Goal: Check status: Check status

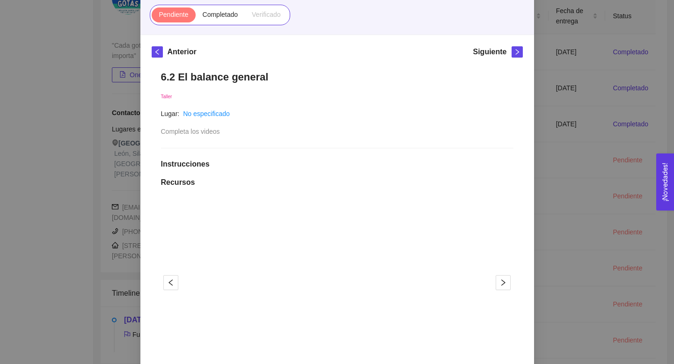
scroll to position [76, 0]
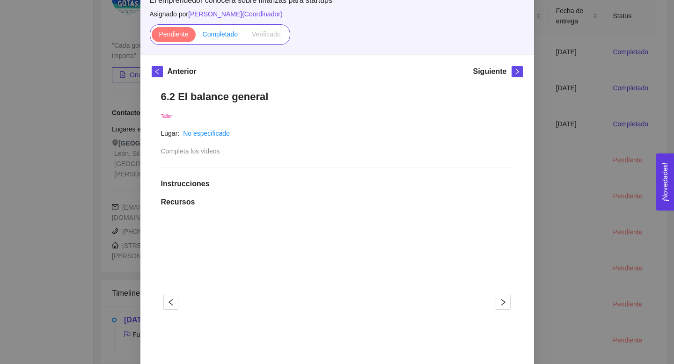
click at [215, 36] on span "Completado" at bounding box center [221, 33] width 36 height 7
click at [196, 36] on input "Completado" at bounding box center [196, 36] width 0 height 0
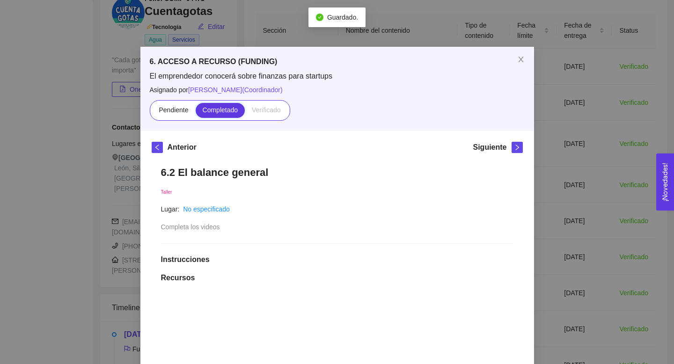
scroll to position [132, 0]
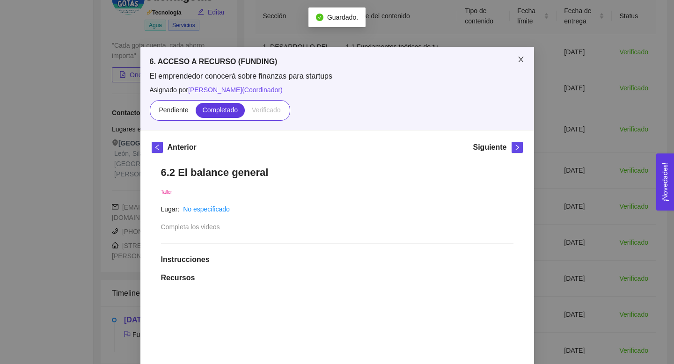
click at [519, 60] on icon "close" at bounding box center [520, 59] width 7 height 7
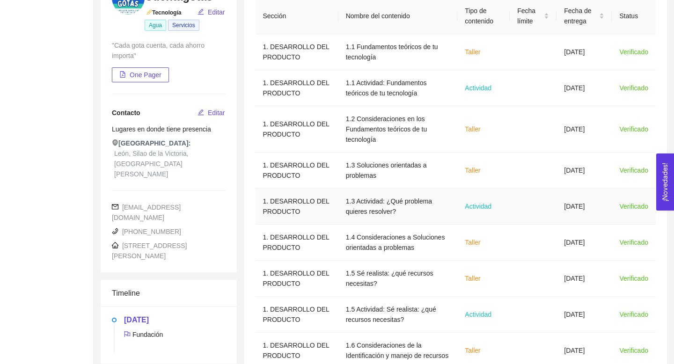
scroll to position [242, 0]
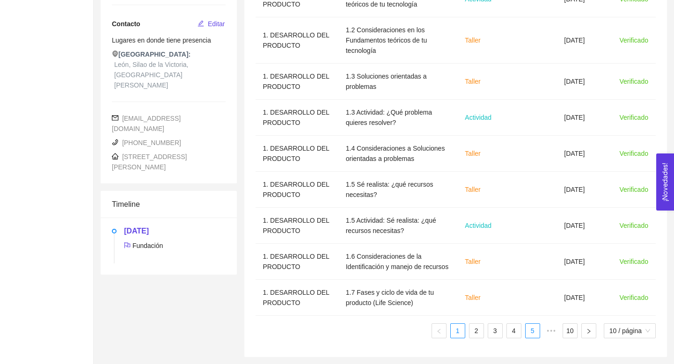
click at [538, 330] on li "5" at bounding box center [532, 330] width 15 height 15
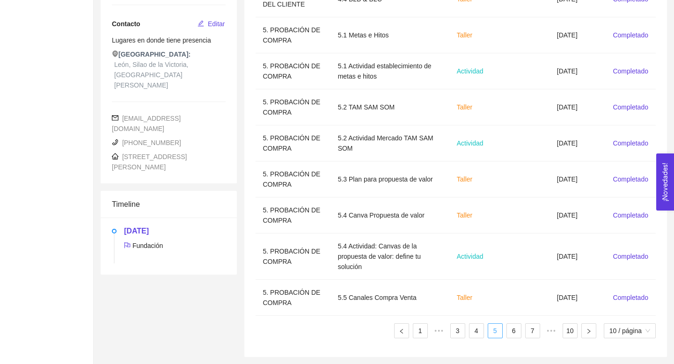
scroll to position [221, 0]
click at [511, 333] on link "6" at bounding box center [514, 331] width 14 height 14
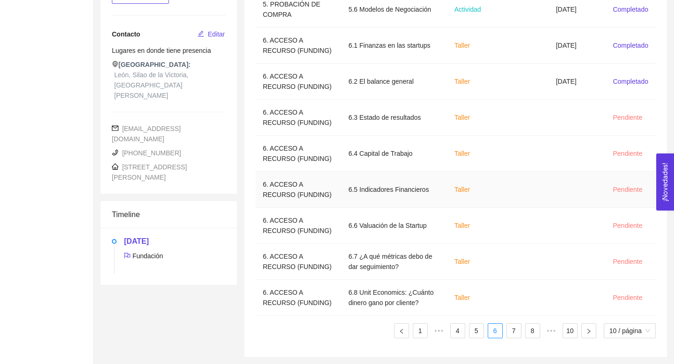
scroll to position [161, 0]
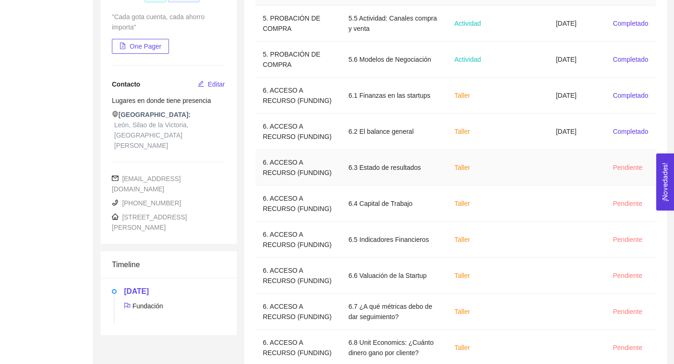
click at [395, 186] on td "6.3 Estado de resultados" at bounding box center [394, 168] width 106 height 36
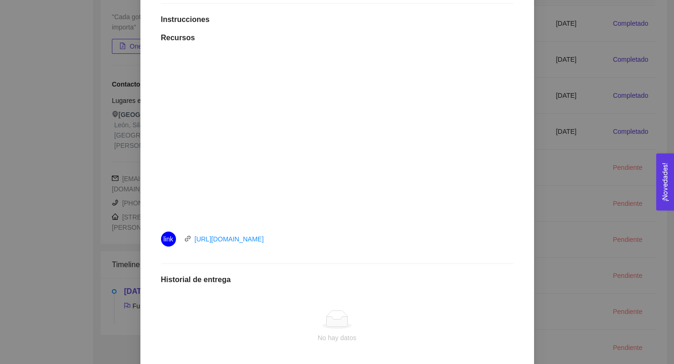
scroll to position [0, 0]
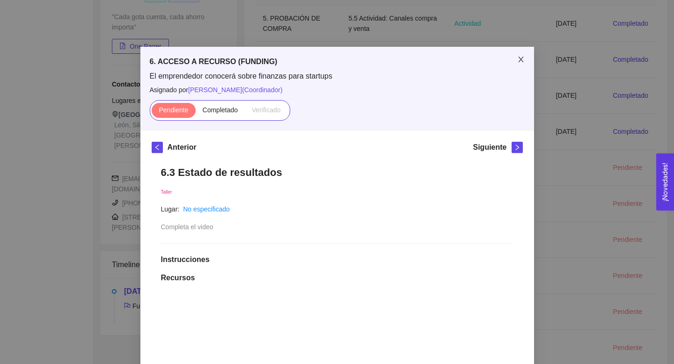
click at [521, 58] on icon "close" at bounding box center [520, 59] width 7 height 7
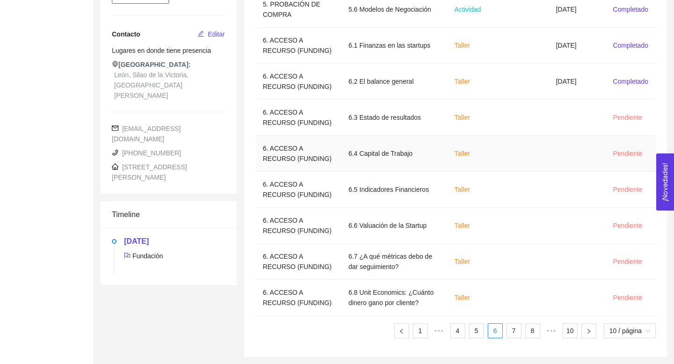
scroll to position [293, 0]
click at [511, 329] on link "7" at bounding box center [514, 331] width 14 height 14
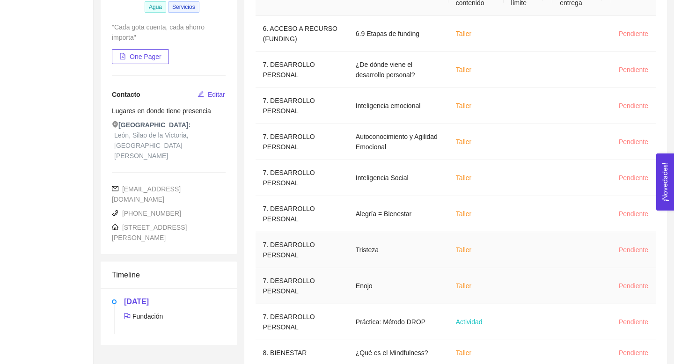
scroll to position [201, 0]
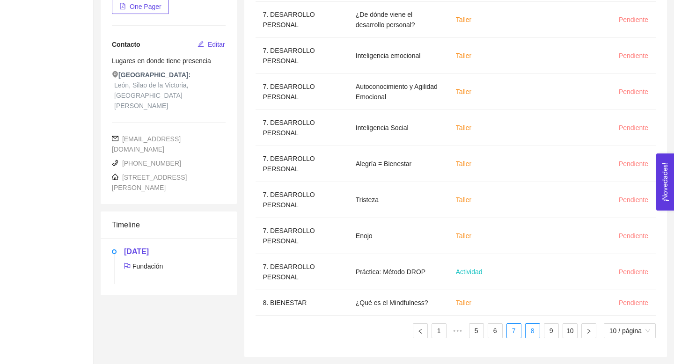
click at [529, 333] on link "8" at bounding box center [532, 331] width 14 height 14
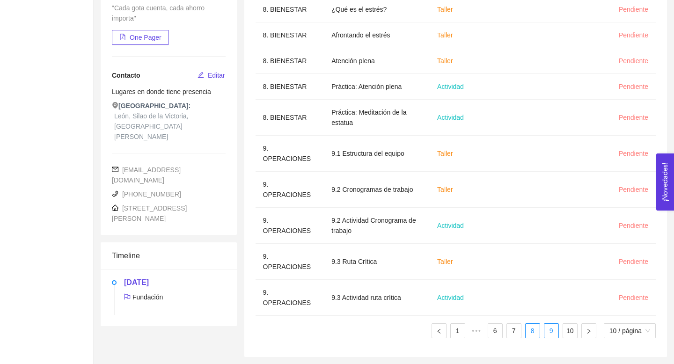
click at [548, 328] on link "9" at bounding box center [551, 331] width 14 height 14
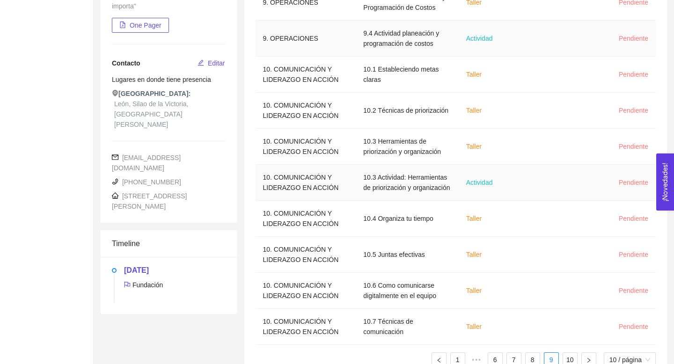
scroll to position [221, 0]
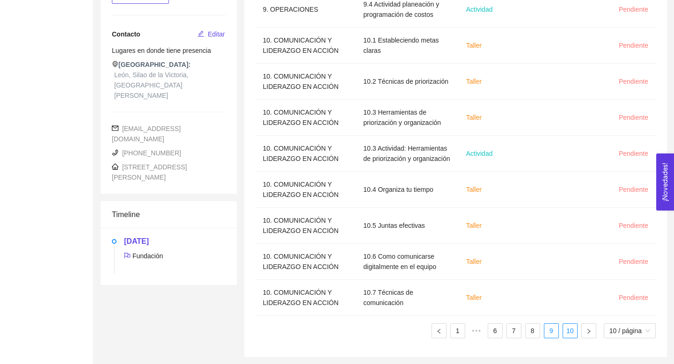
click at [570, 330] on link "10" at bounding box center [570, 331] width 14 height 14
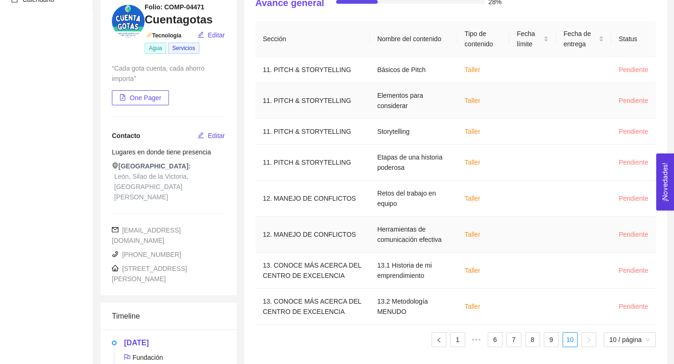
scroll to position [118, 0]
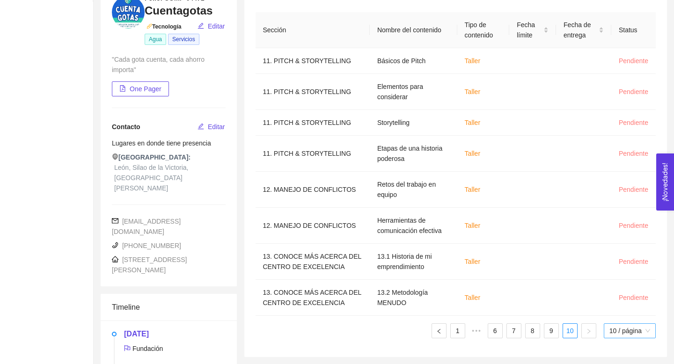
click at [621, 326] on span "10 / página" at bounding box center [629, 331] width 41 height 14
click at [619, 307] on div "100 / página" at bounding box center [630, 312] width 42 height 10
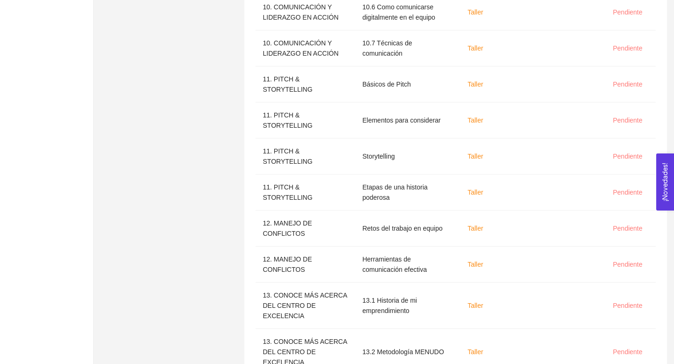
scroll to position [3453, 0]
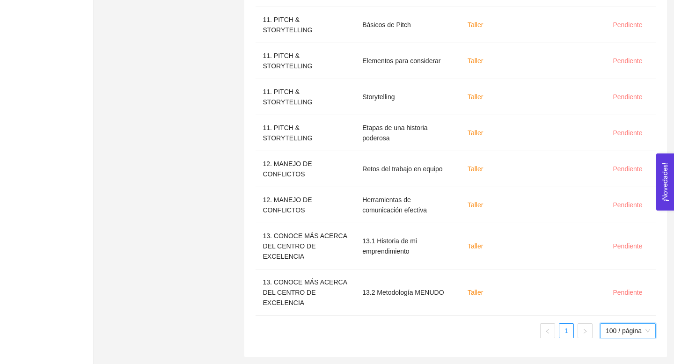
click at [633, 334] on span "100 / página" at bounding box center [627, 331] width 44 height 14
click at [470, 326] on ul "1 100 / página 50 100 10 / página 20 / página 50 / página 100 / página" at bounding box center [455, 330] width 400 height 15
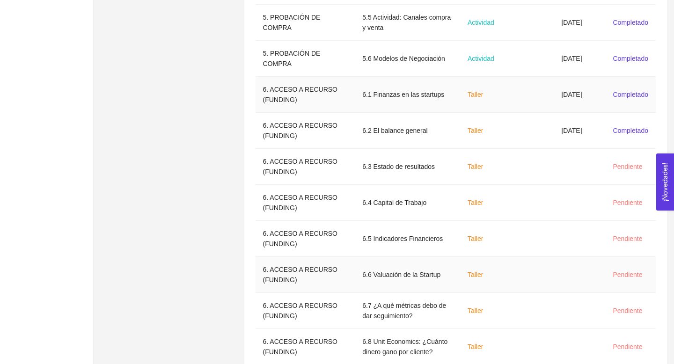
scroll to position [2046, 0]
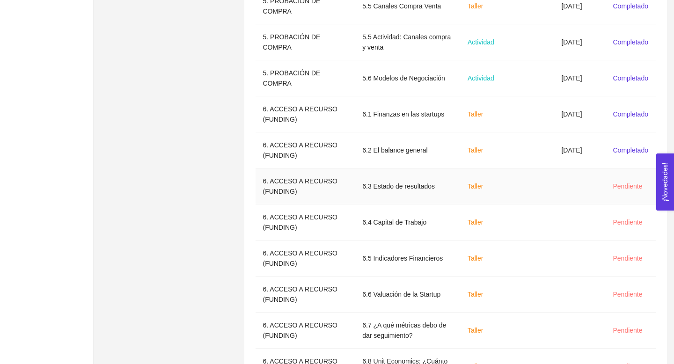
click at [313, 204] on td "6. ACCESO A RECURSO (FUNDING)" at bounding box center [305, 186] width 100 height 36
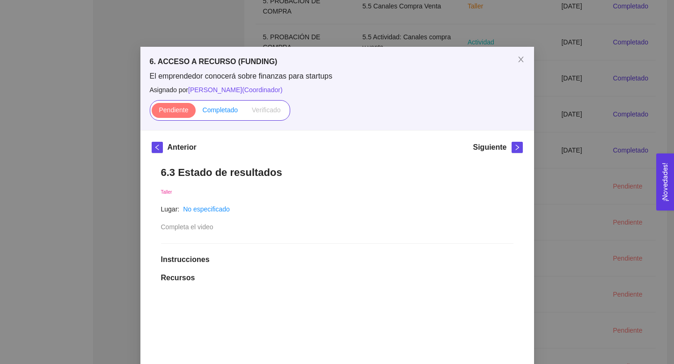
click at [234, 117] on label "Completado" at bounding box center [221, 110] width 50 height 15
click at [196, 112] on input "Completado" at bounding box center [196, 112] width 0 height 0
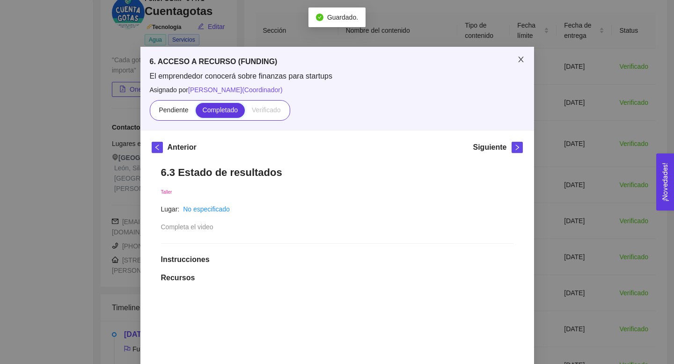
scroll to position [242, 0]
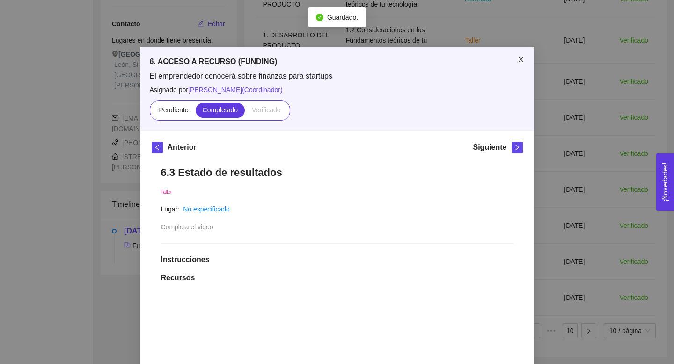
click at [520, 58] on icon "close" at bounding box center [520, 60] width 5 height 6
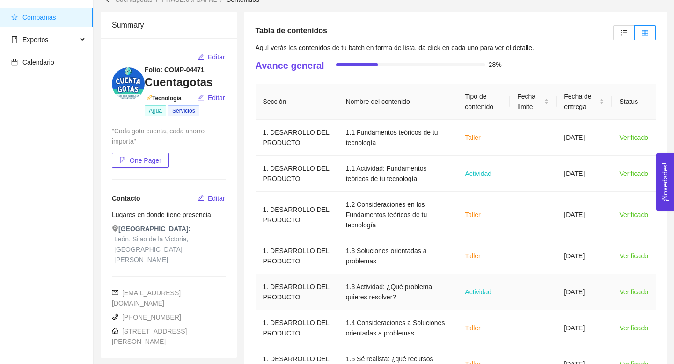
scroll to position [0, 0]
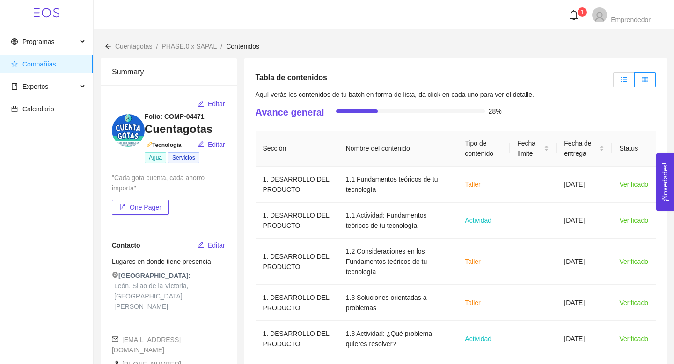
click at [617, 76] on label at bounding box center [624, 79] width 22 height 15
click at [613, 82] on input "radio" at bounding box center [613, 82] width 0 height 0
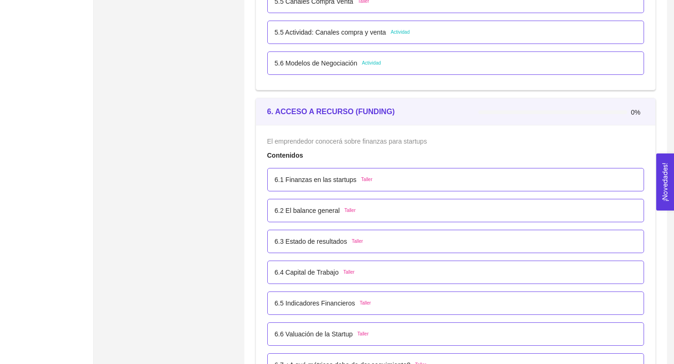
scroll to position [2206, 0]
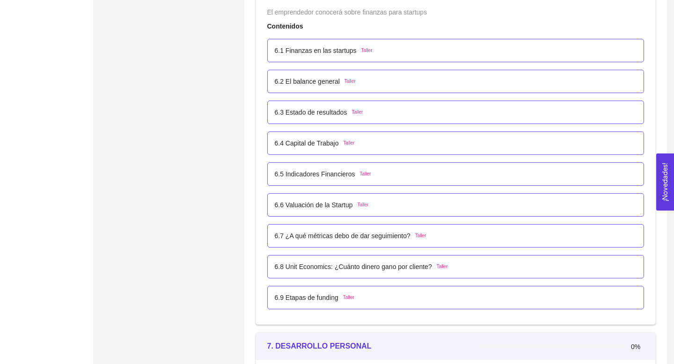
click at [335, 143] on p "6.4 Capital de Trabajo" at bounding box center [307, 143] width 64 height 10
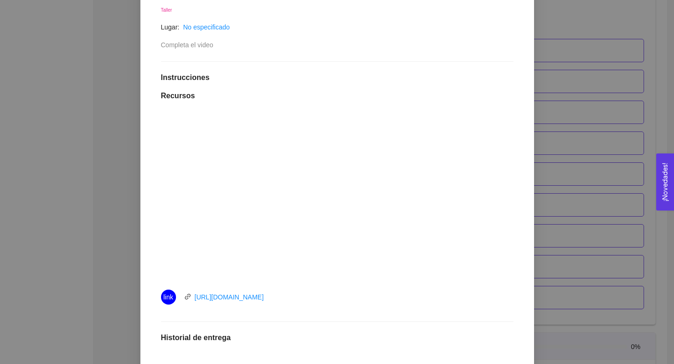
scroll to position [0, 0]
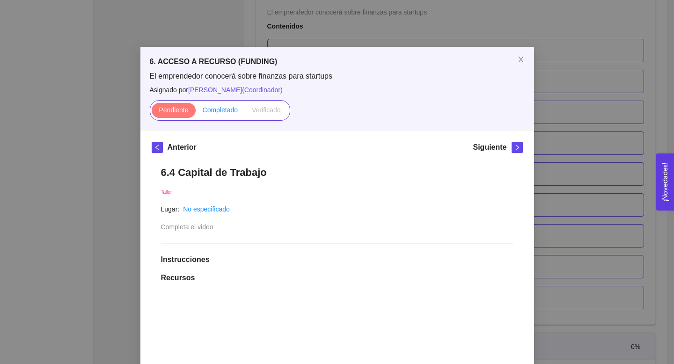
click at [220, 117] on label "Completado" at bounding box center [221, 110] width 50 height 15
click at [196, 112] on input "Completado" at bounding box center [196, 112] width 0 height 0
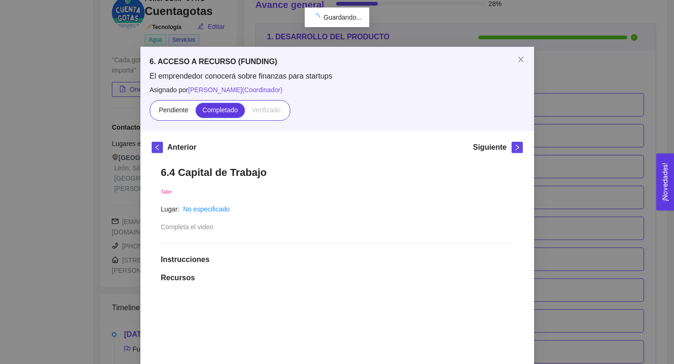
scroll to position [2206, 0]
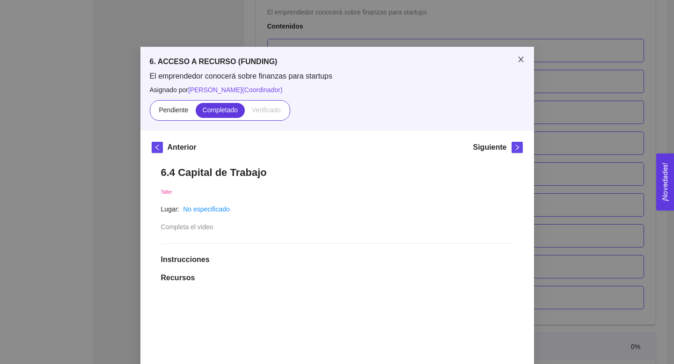
click at [523, 59] on icon "close" at bounding box center [520, 59] width 7 height 7
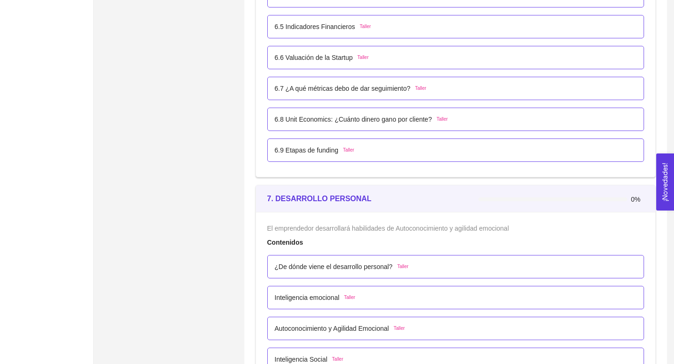
scroll to position [2355, 0]
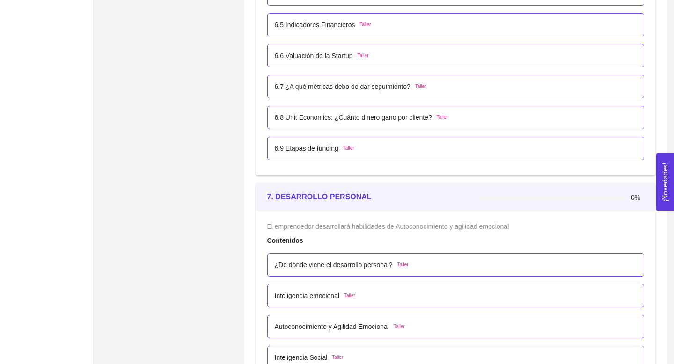
click at [330, 23] on p "6.5 Indicadores Financieros" at bounding box center [315, 25] width 80 height 10
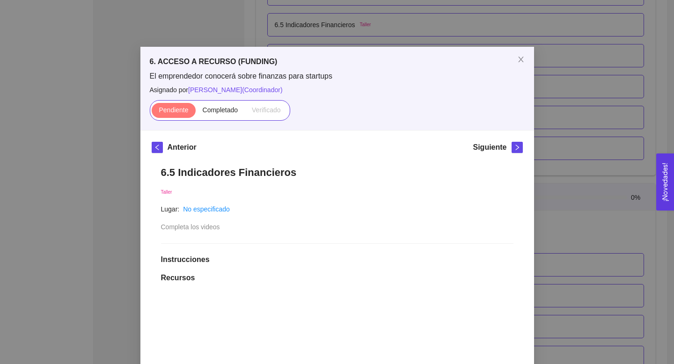
scroll to position [156, 0]
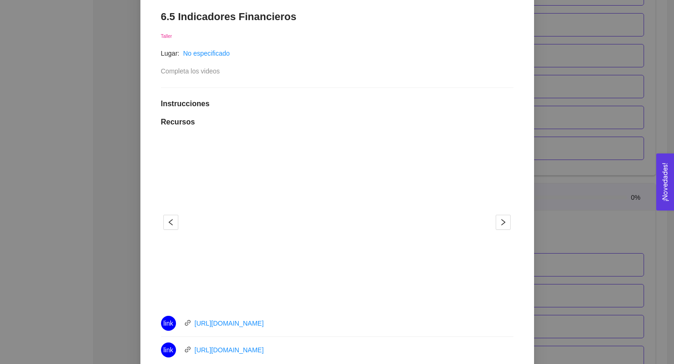
click at [429, 293] on ul "1 2" at bounding box center [337, 293] width 222 height 1
click at [503, 221] on icon "right" at bounding box center [503, 222] width 4 height 7
click at [165, 221] on span "left" at bounding box center [171, 221] width 14 height 7
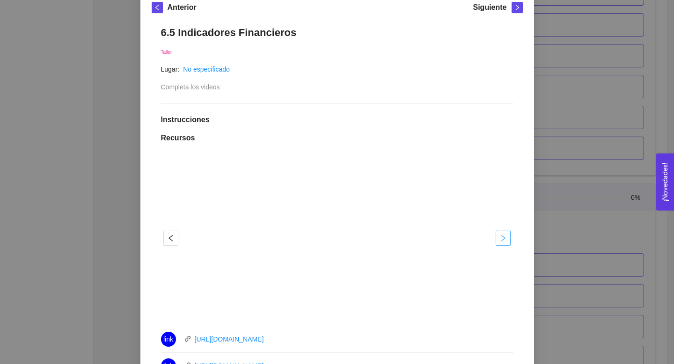
click at [502, 240] on icon "right" at bounding box center [503, 238] width 4 height 7
click at [340, 81] on div "6.5 Indicadores Financieros Taller Lugar: No especificado Completa los videos I…" at bounding box center [337, 291] width 371 height 548
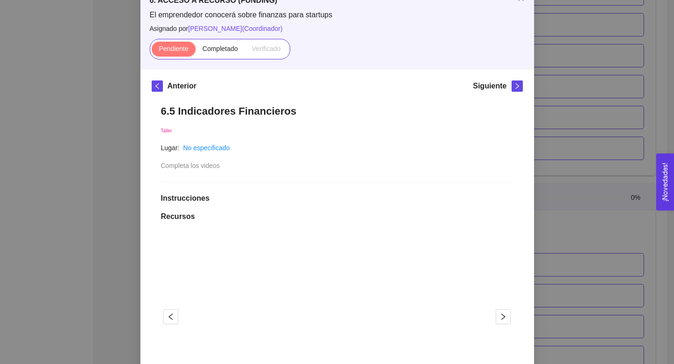
scroll to position [7, 0]
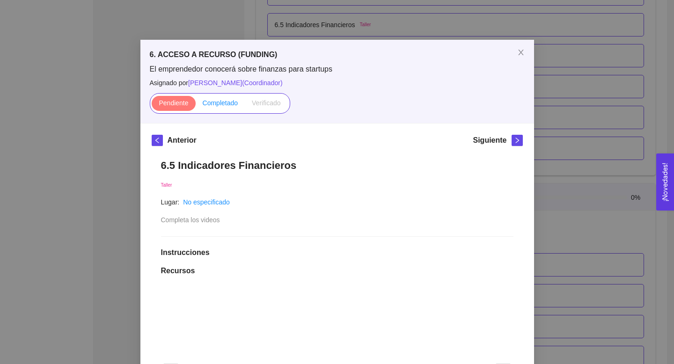
click at [223, 101] on span "Completado" at bounding box center [221, 102] width 36 height 7
click at [196, 105] on input "Completado" at bounding box center [196, 105] width 0 height 0
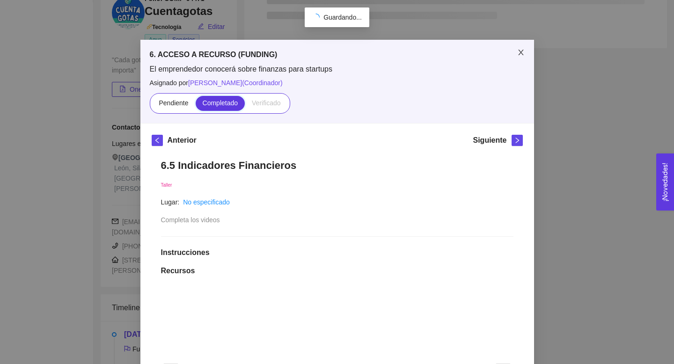
scroll to position [2355, 0]
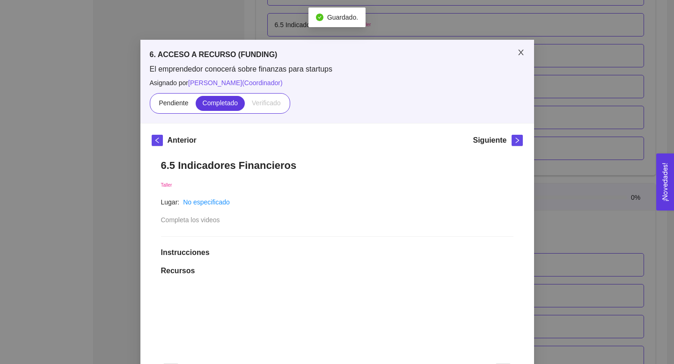
click at [523, 52] on icon "close" at bounding box center [520, 52] width 7 height 7
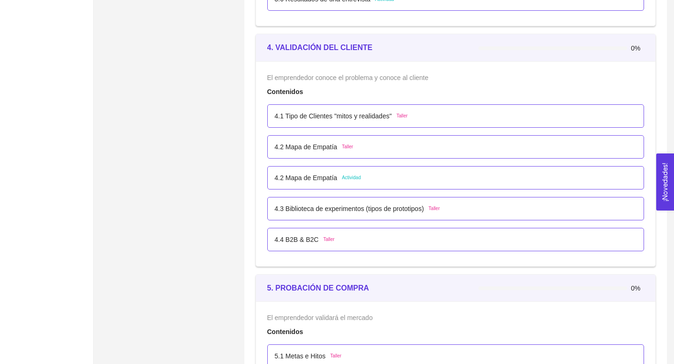
scroll to position [1479, 0]
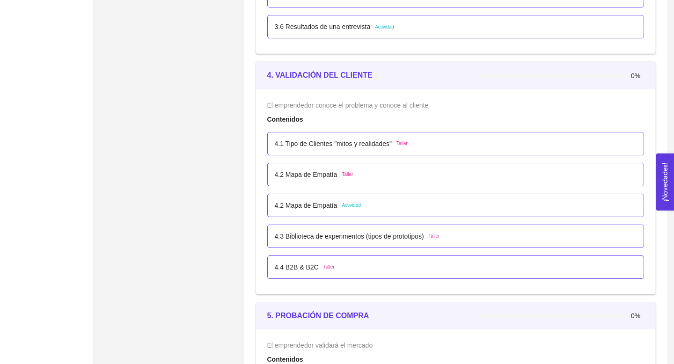
click at [379, 203] on div "4.2 Mapa de Empatía Actividad" at bounding box center [456, 205] width 362 height 10
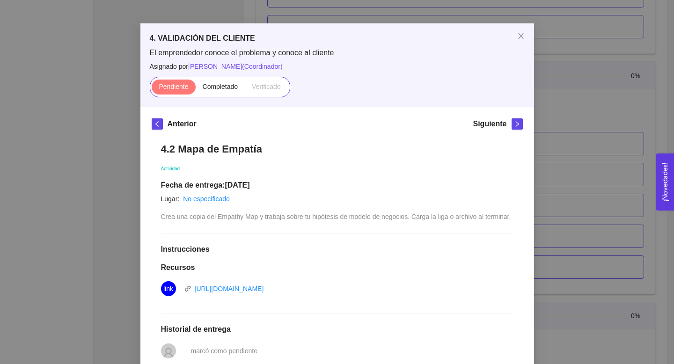
scroll to position [0, 0]
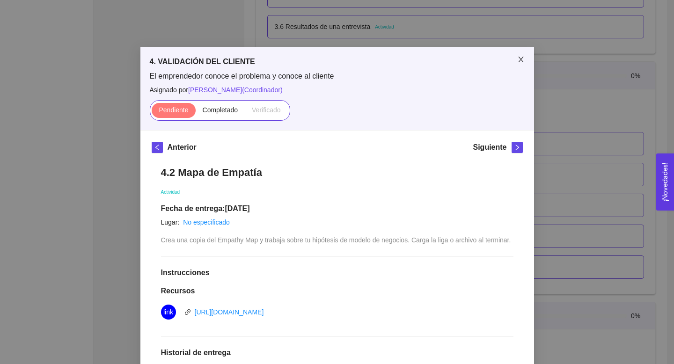
click at [524, 61] on icon "close" at bounding box center [520, 59] width 7 height 7
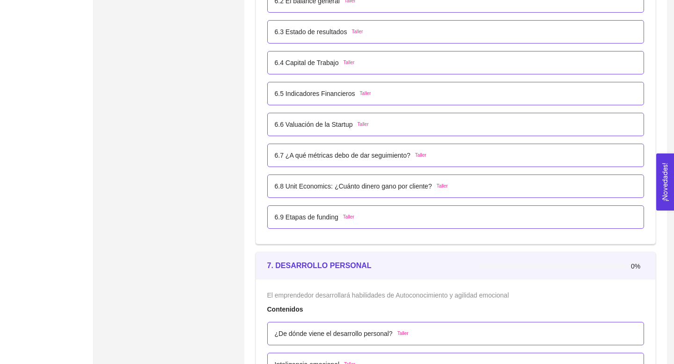
scroll to position [2280, 0]
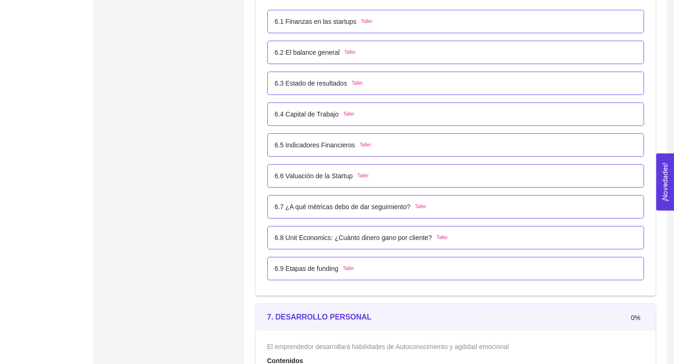
scroll to position [2236, 0]
click at [337, 144] on p "6.5 Indicadores Financieros" at bounding box center [315, 144] width 80 height 10
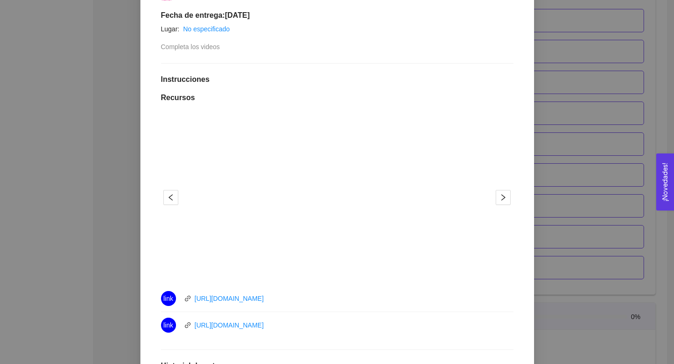
scroll to position [0, 0]
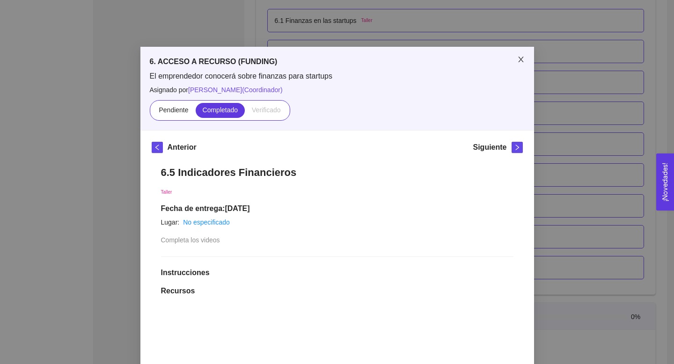
click at [518, 65] on span "Close" at bounding box center [521, 60] width 26 height 26
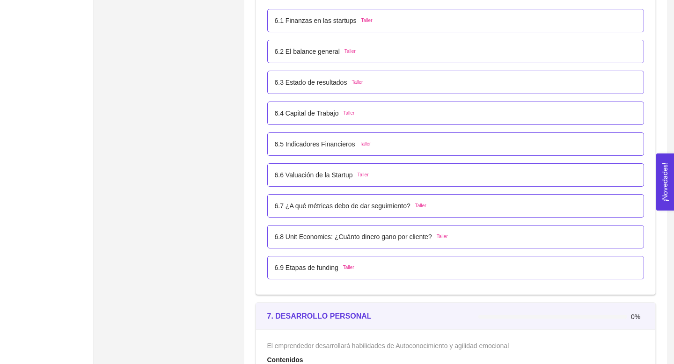
click at [329, 145] on p "6.5 Indicadores Financieros" at bounding box center [315, 144] width 80 height 10
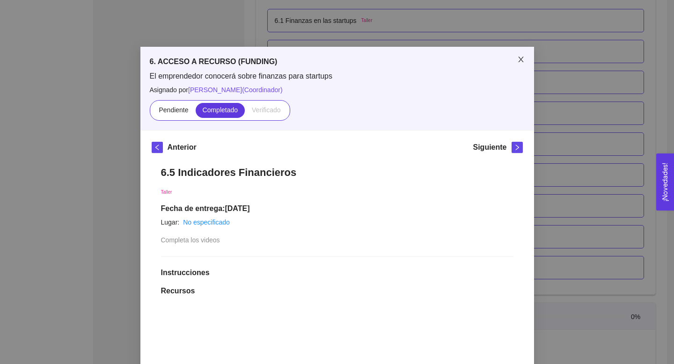
click at [520, 61] on icon "close" at bounding box center [520, 59] width 7 height 7
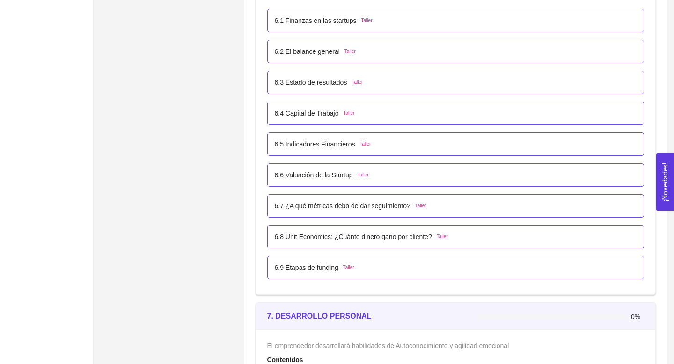
click at [346, 172] on p "6.6 Valuación de la Startup" at bounding box center [314, 175] width 78 height 10
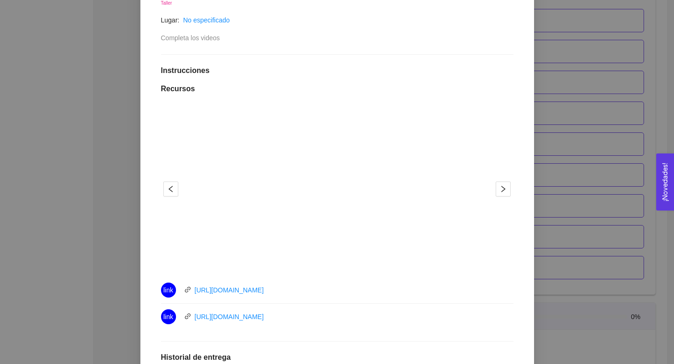
scroll to position [191, 0]
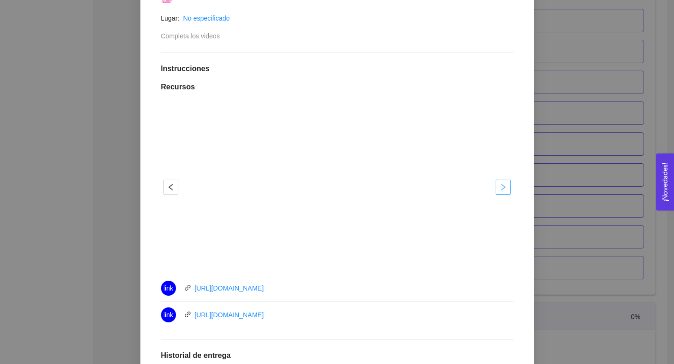
click at [501, 186] on icon "right" at bounding box center [502, 186] width 7 height 7
click at [630, 147] on div "6. ACCESO A RECURSO (FUNDING) El emprendedor conocerá sobre finanzas para start…" at bounding box center [337, 182] width 674 height 364
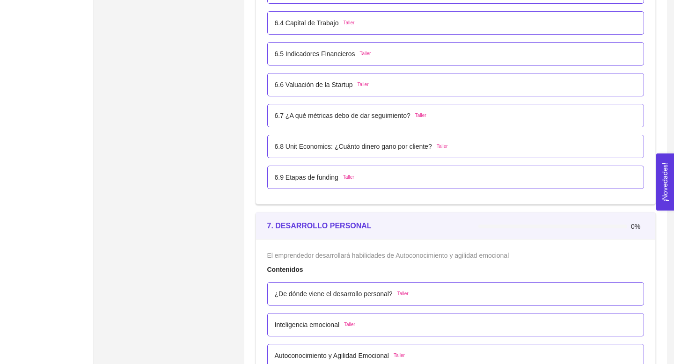
scroll to position [2281, 0]
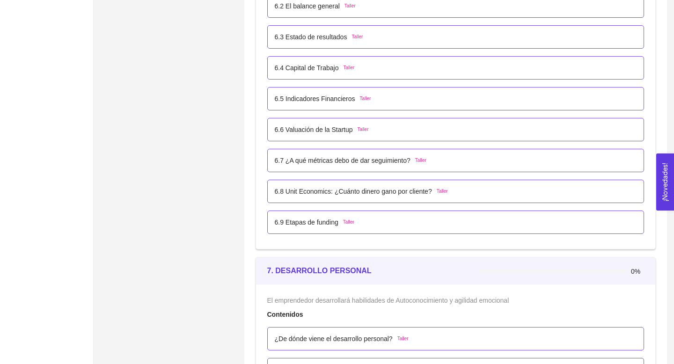
click at [335, 132] on p "6.6 Valuación de la Startup" at bounding box center [314, 129] width 78 height 10
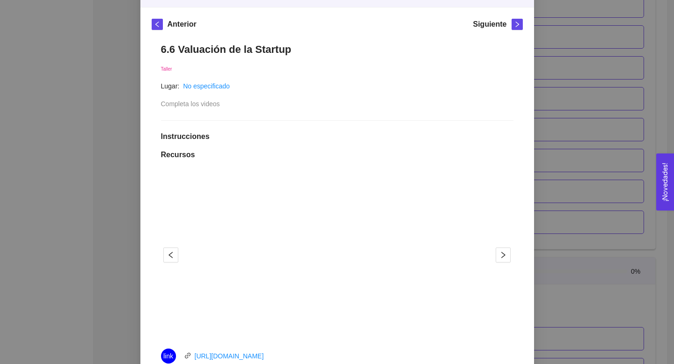
scroll to position [171, 0]
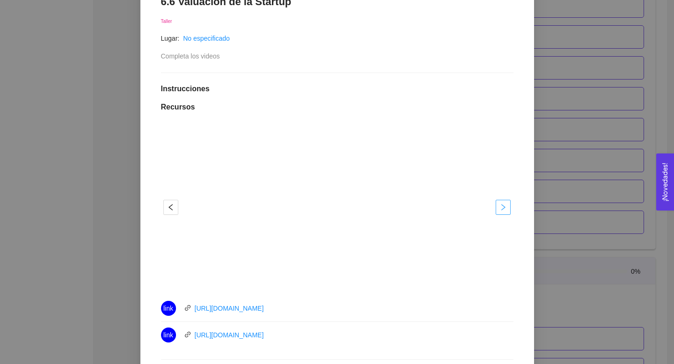
click at [506, 211] on button "button" at bounding box center [502, 207] width 15 height 15
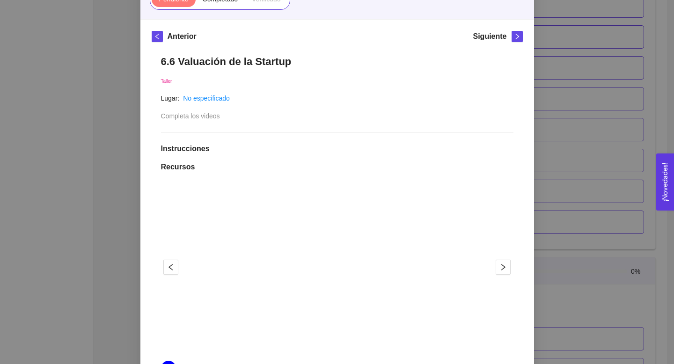
scroll to position [38, 0]
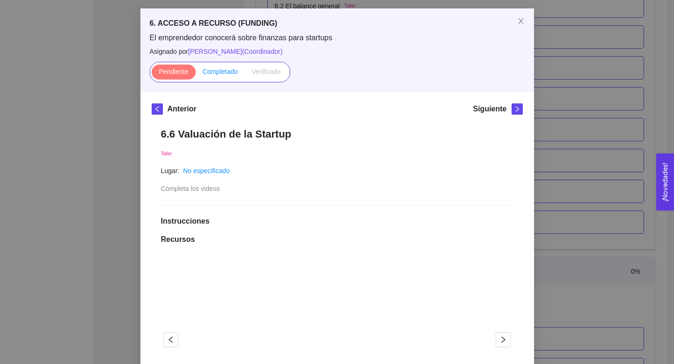
click at [229, 69] on span "Completado" at bounding box center [221, 71] width 36 height 7
click at [196, 74] on input "Completado" at bounding box center [196, 74] width 0 height 0
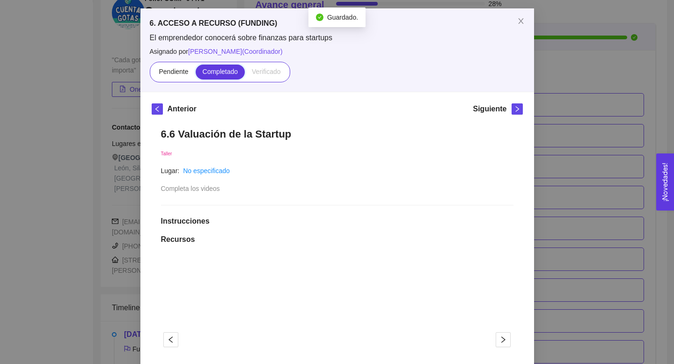
scroll to position [2281, 0]
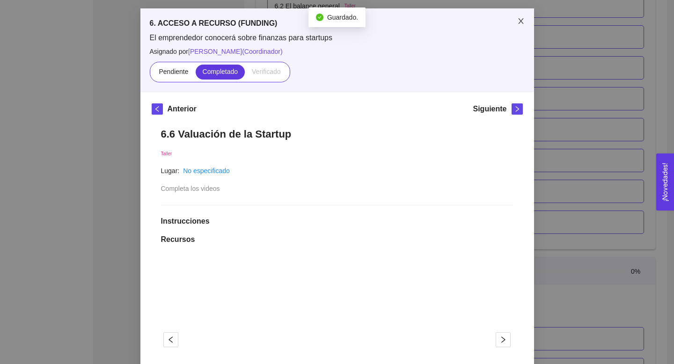
click at [518, 23] on icon "close" at bounding box center [520, 21] width 5 height 6
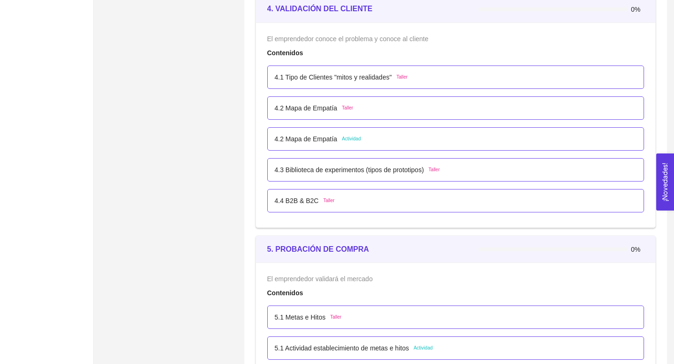
scroll to position [1500, 0]
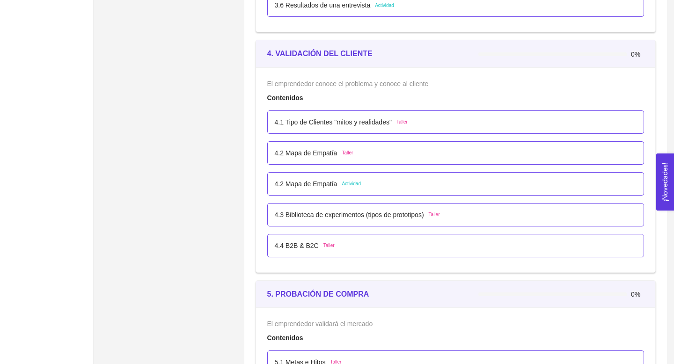
click at [323, 183] on p "4.2 Mapa de Empatía" at bounding box center [306, 184] width 63 height 10
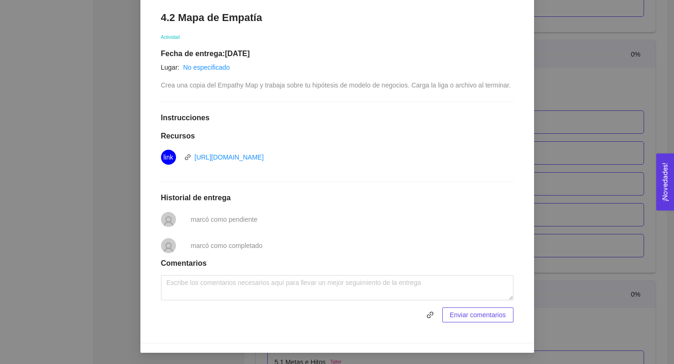
scroll to position [0, 0]
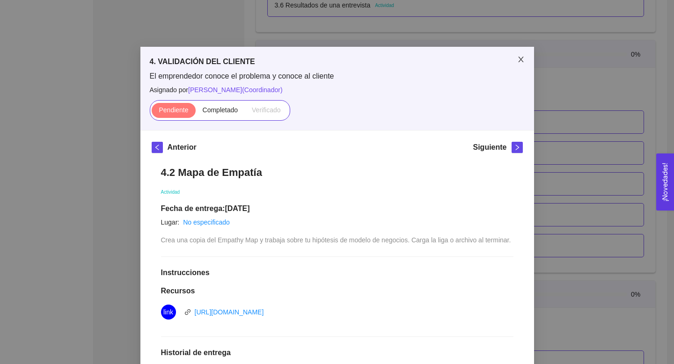
click at [525, 61] on span "Close" at bounding box center [521, 60] width 26 height 26
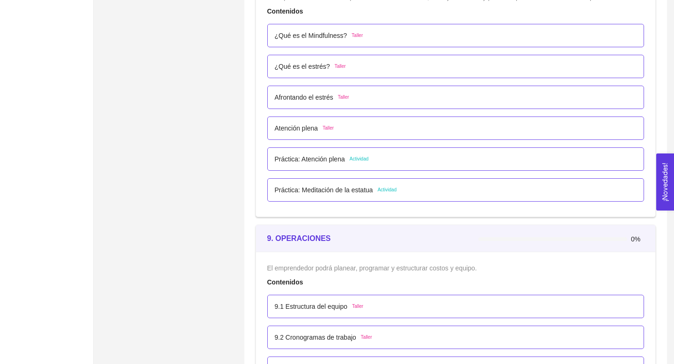
scroll to position [2943, 0]
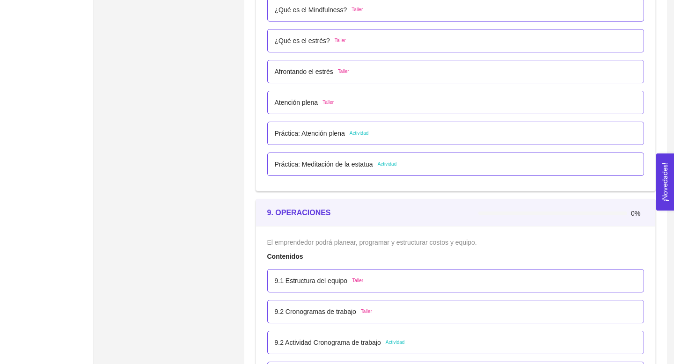
click at [338, 134] on p "Práctica: Atención plena" at bounding box center [310, 133] width 70 height 10
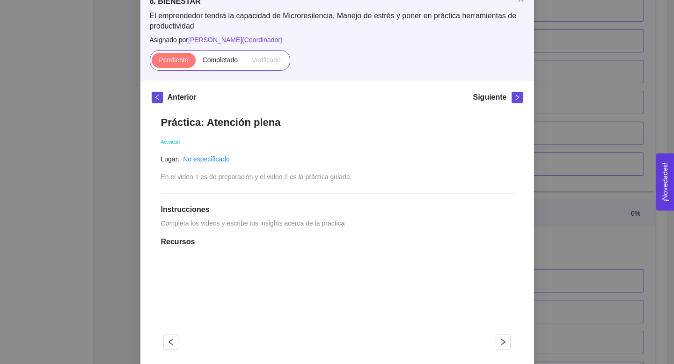
scroll to position [0, 0]
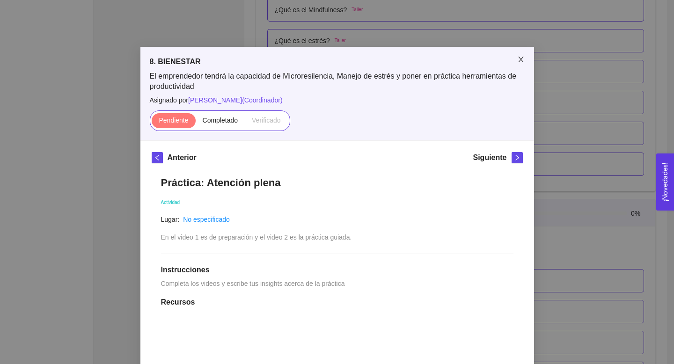
click at [517, 60] on icon "close" at bounding box center [520, 59] width 7 height 7
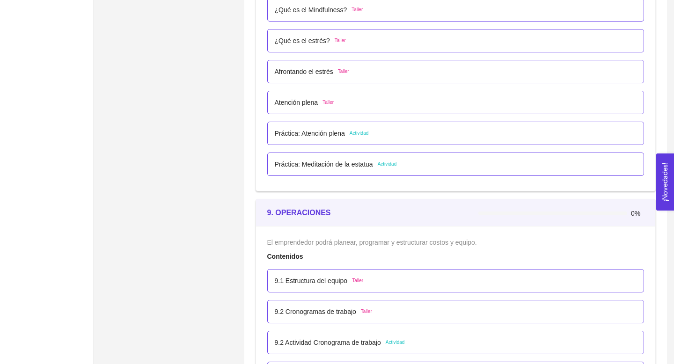
click at [356, 162] on p "Práctica: Meditación de la estatua" at bounding box center [324, 164] width 98 height 10
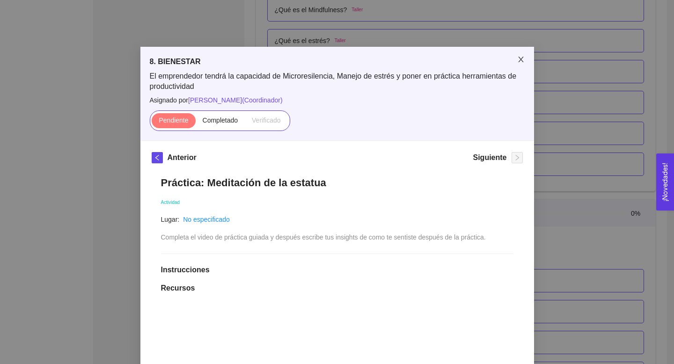
click at [523, 59] on icon "close" at bounding box center [520, 59] width 7 height 7
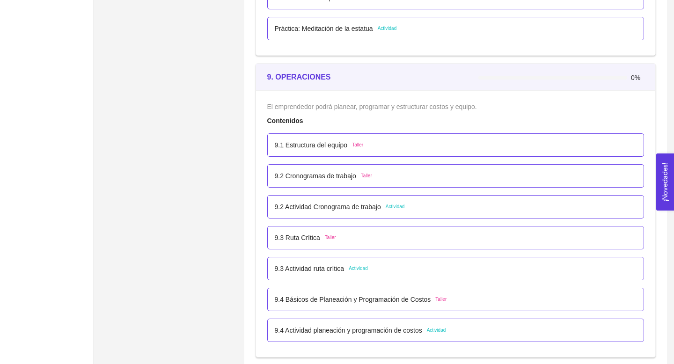
scroll to position [3098, 0]
